Goal: Obtain resource: Obtain resource

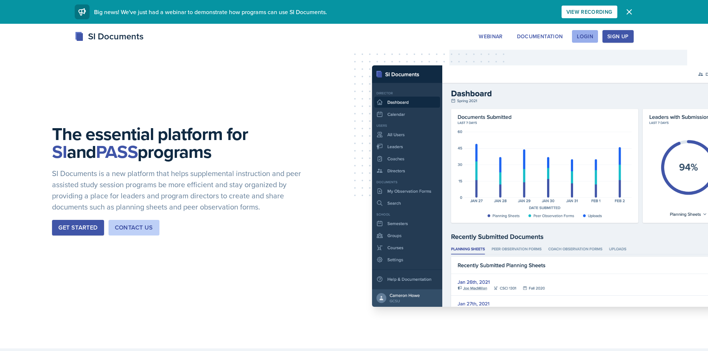
click at [594, 40] on button "Login" at bounding box center [585, 36] width 26 height 13
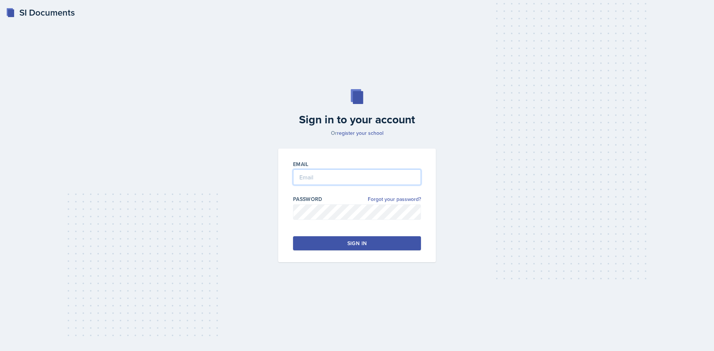
click at [393, 178] on input "email" at bounding box center [357, 178] width 128 height 16
type input "[EMAIL_ADDRESS][DOMAIN_NAME]"
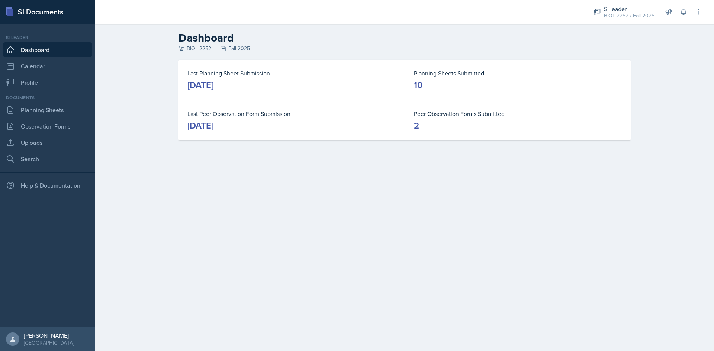
click at [45, 117] on div "Documents Planning Sheets Observation Forms Uploads Search" at bounding box center [47, 130] width 89 height 72
click at [48, 109] on link "Planning Sheets" at bounding box center [47, 110] width 89 height 15
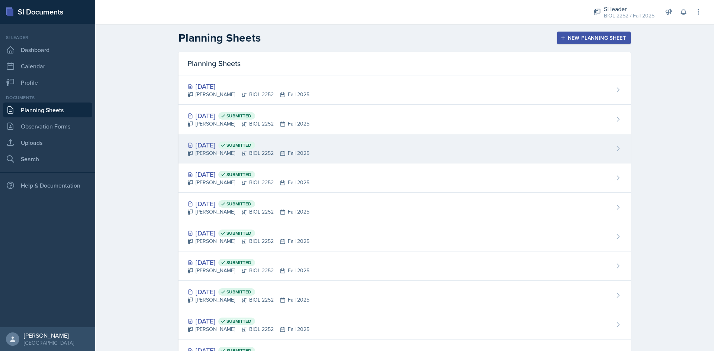
click at [222, 151] on div "[PERSON_NAME] BIOL 2252 Fall 2025" at bounding box center [248, 153] width 122 height 8
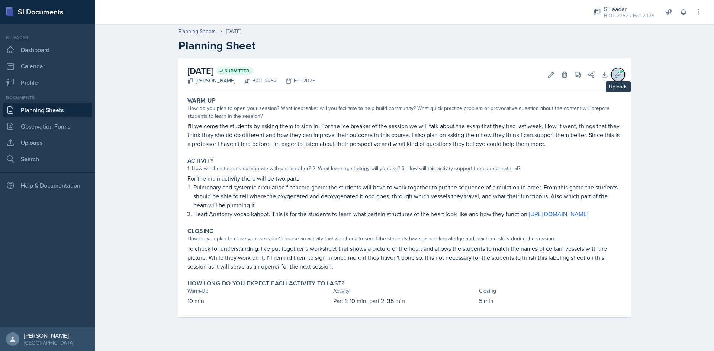
click at [619, 78] on icon at bounding box center [617, 74] width 7 height 7
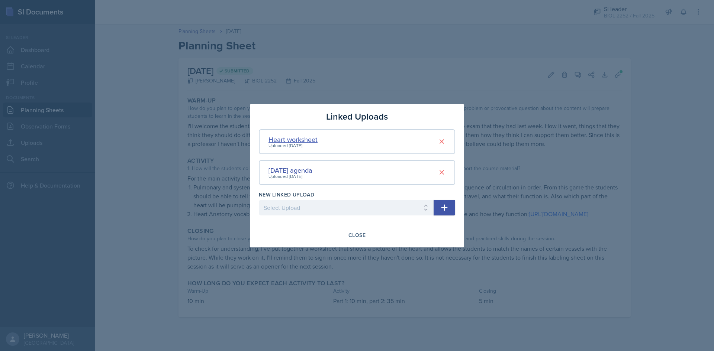
click at [291, 141] on div "Heart worksheet" at bounding box center [292, 140] width 49 height 10
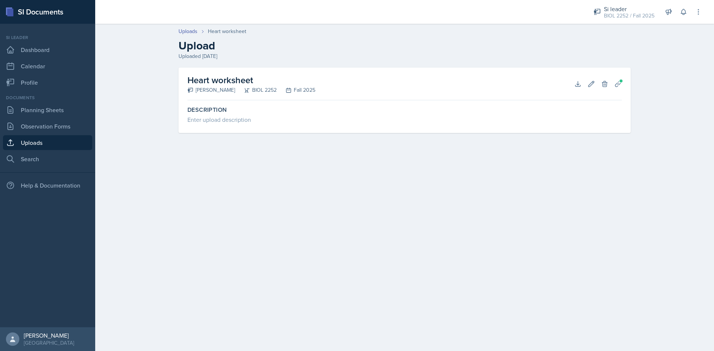
click at [227, 84] on h2 "Heart worksheet" at bounding box center [251, 80] width 128 height 13
click at [227, 81] on h2 "Heart worksheet" at bounding box center [251, 80] width 128 height 13
click at [618, 83] on icon at bounding box center [617, 83] width 7 height 7
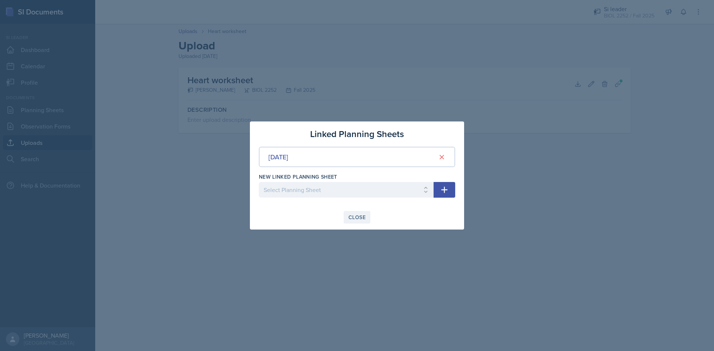
click at [354, 213] on button "Close" at bounding box center [357, 217] width 27 height 13
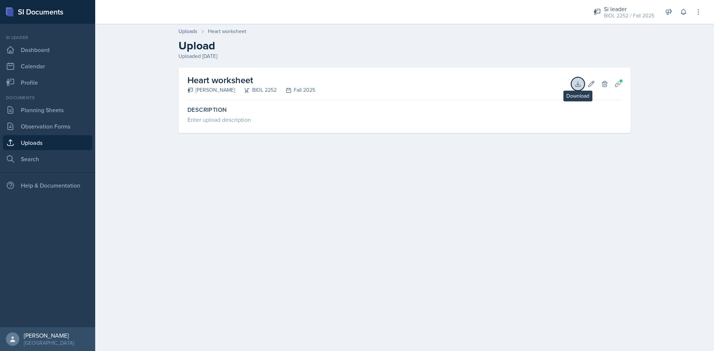
click at [577, 86] on icon at bounding box center [577, 83] width 7 height 7
